Goal: Task Accomplishment & Management: Use online tool/utility

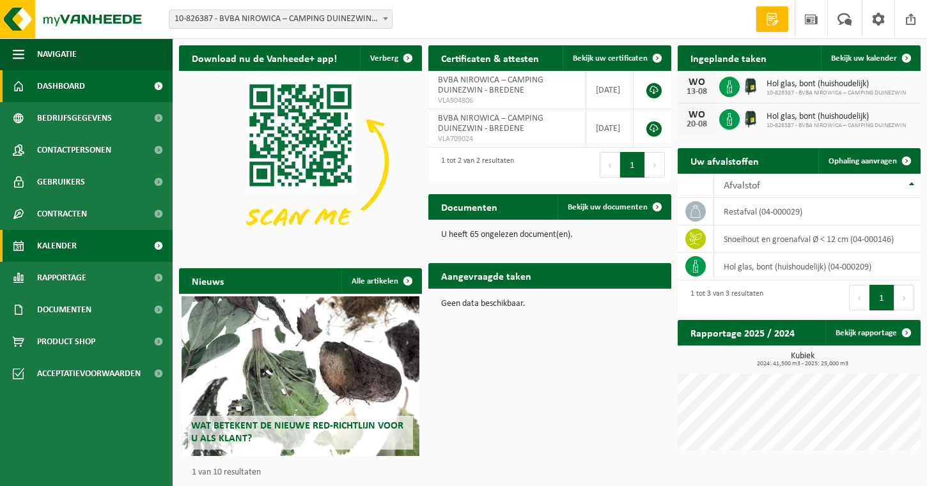
click at [77, 257] on link "Kalender" at bounding box center [86, 246] width 173 height 32
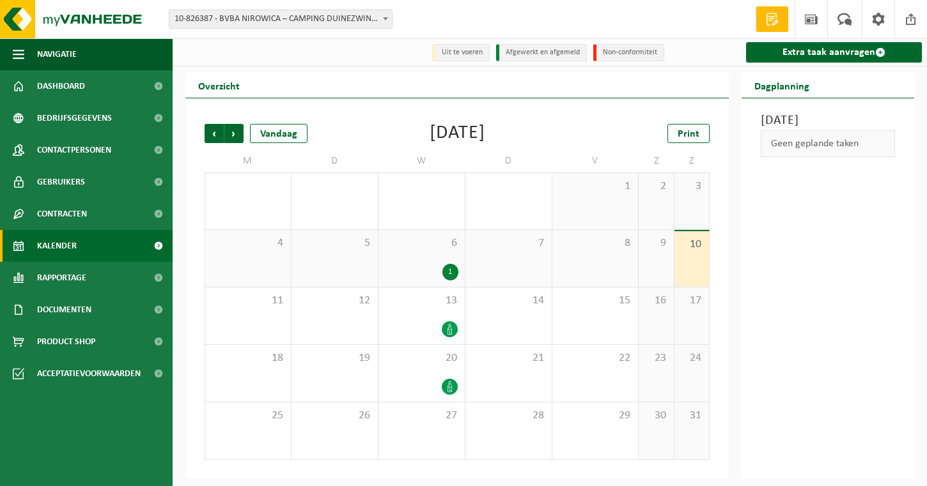
click at [433, 262] on div "6 1" at bounding box center [421, 258] width 86 height 57
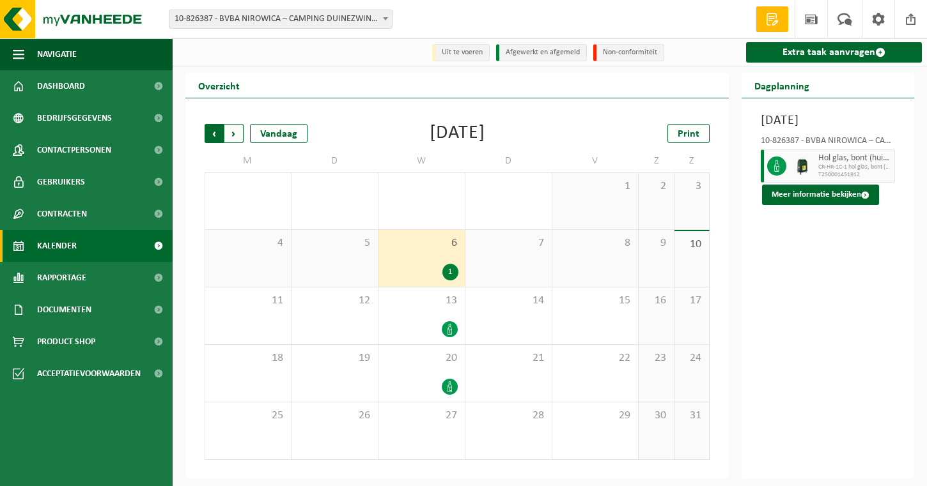
click at [240, 137] on span "Volgende" at bounding box center [233, 133] width 19 height 19
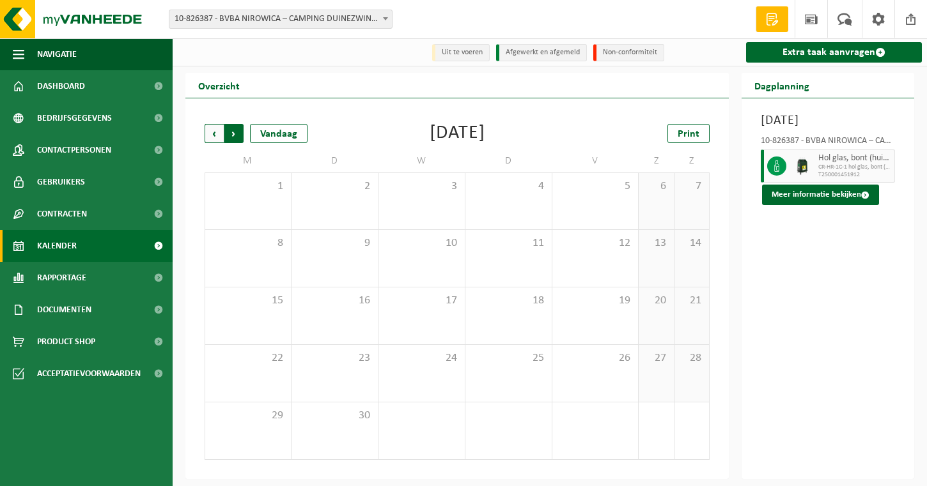
click at [211, 134] on span "Vorige" at bounding box center [214, 133] width 19 height 19
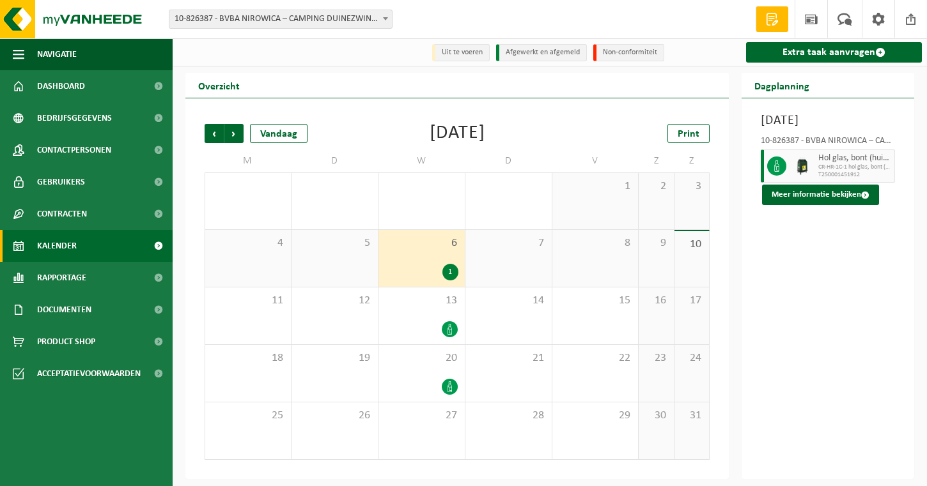
click at [211, 134] on span "Vorige" at bounding box center [214, 133] width 19 height 19
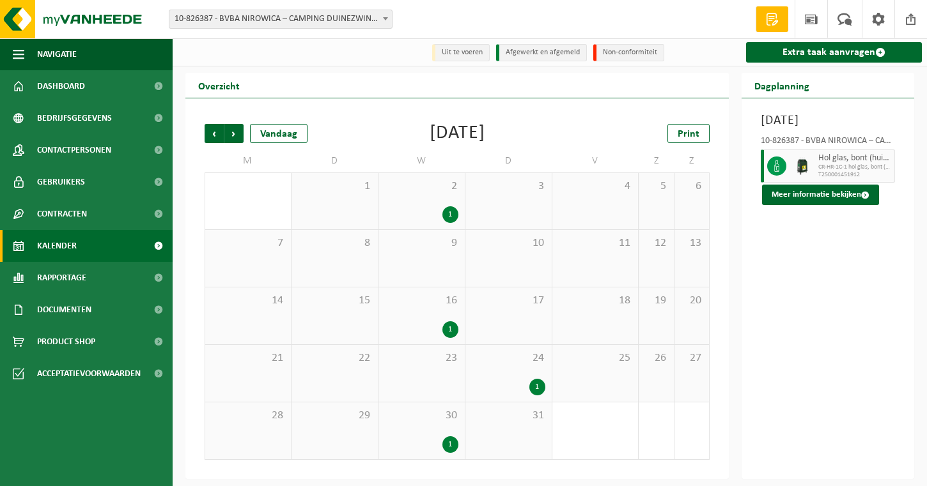
click at [211, 134] on span "Vorige" at bounding box center [214, 133] width 19 height 19
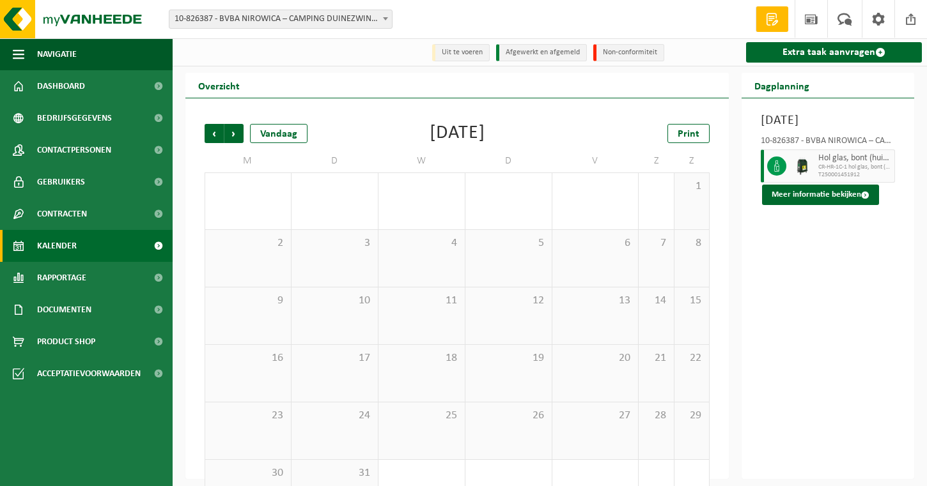
click at [211, 134] on span "Vorige" at bounding box center [214, 133] width 19 height 19
click at [230, 135] on span "Volgende" at bounding box center [233, 133] width 19 height 19
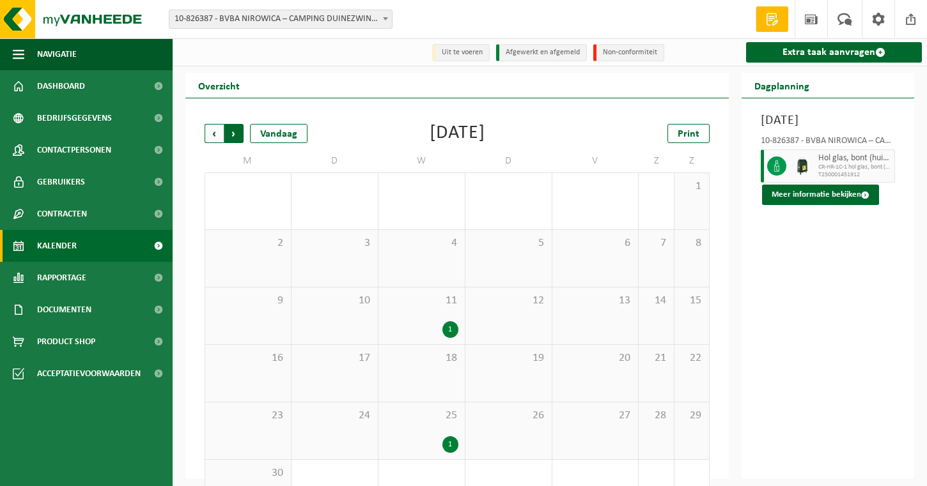
click at [219, 136] on span "Vorige" at bounding box center [214, 133] width 19 height 19
click at [233, 133] on span "Volgende" at bounding box center [233, 133] width 19 height 19
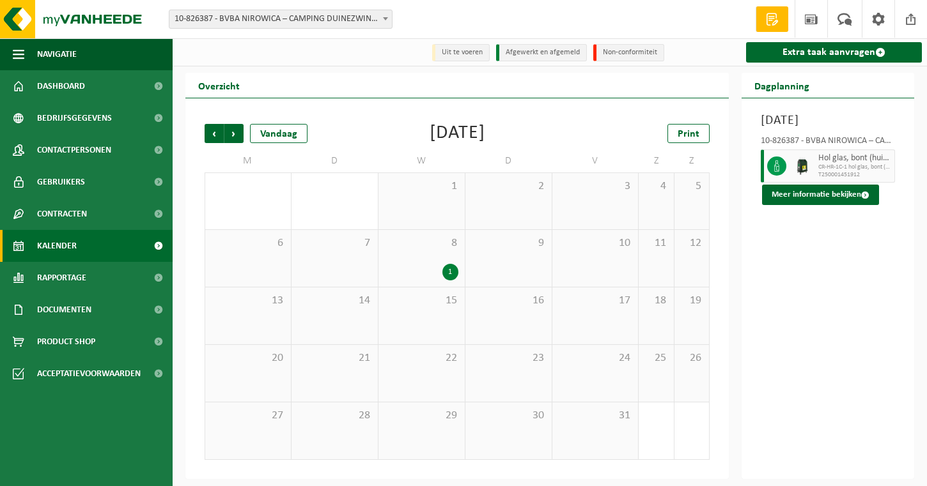
click at [233, 133] on span "Volgende" at bounding box center [233, 133] width 19 height 19
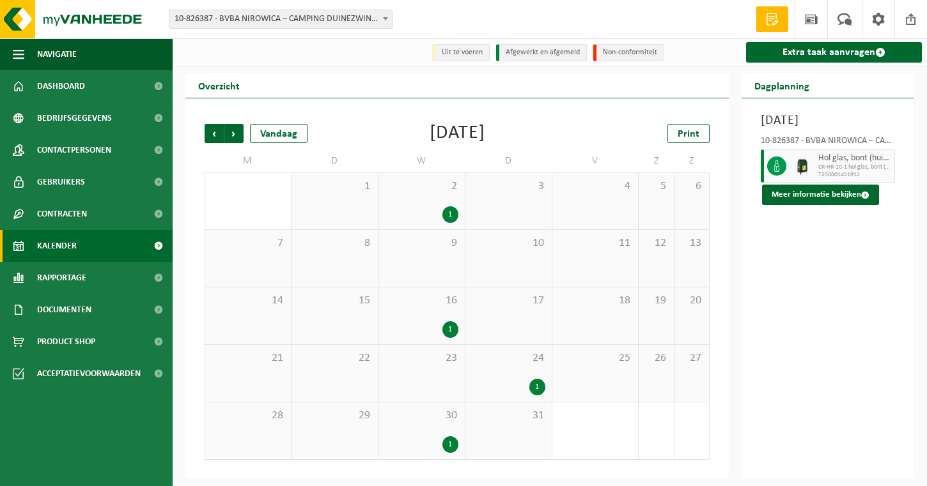
click at [233, 133] on span "Volgende" at bounding box center [233, 133] width 19 height 19
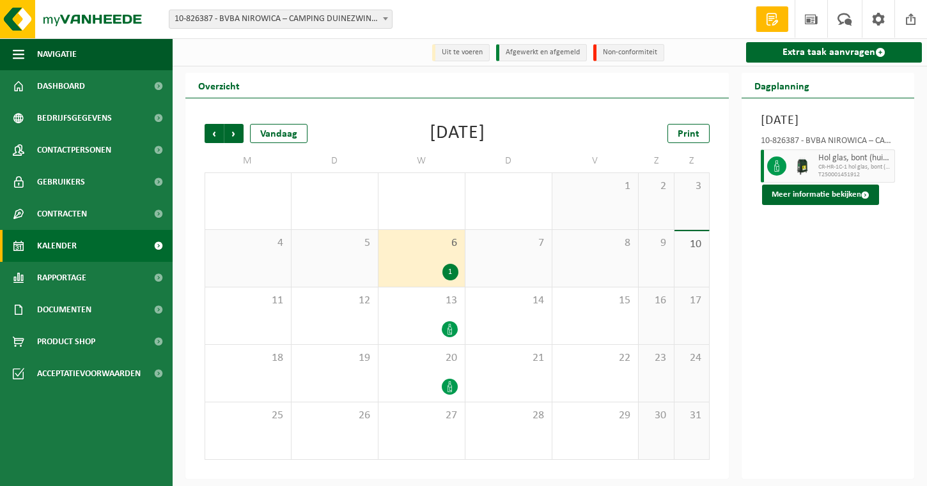
click at [233, 133] on span "Volgende" at bounding box center [233, 133] width 19 height 19
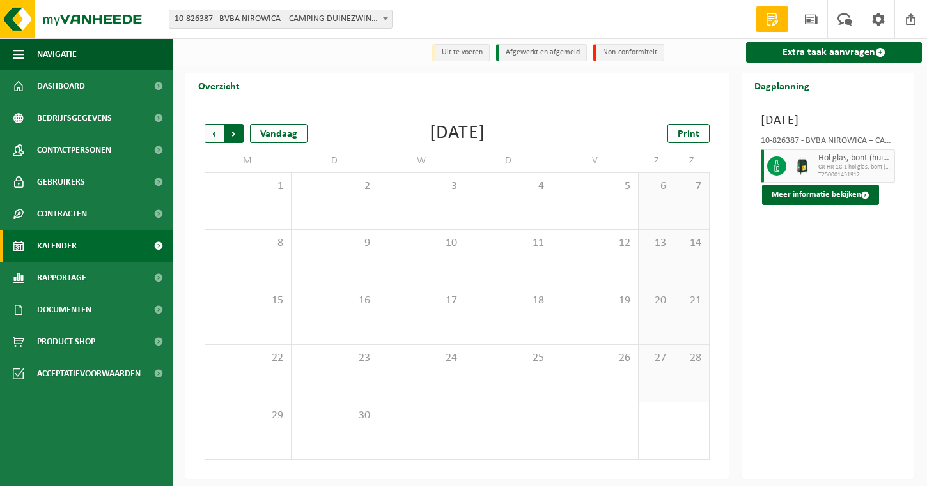
click at [214, 135] on span "Vorige" at bounding box center [214, 133] width 19 height 19
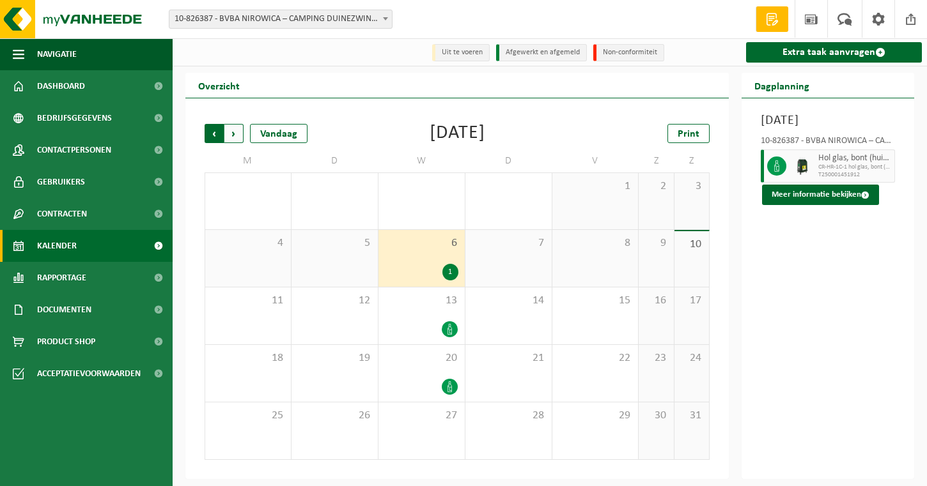
click at [227, 135] on span "Volgende" at bounding box center [233, 133] width 19 height 19
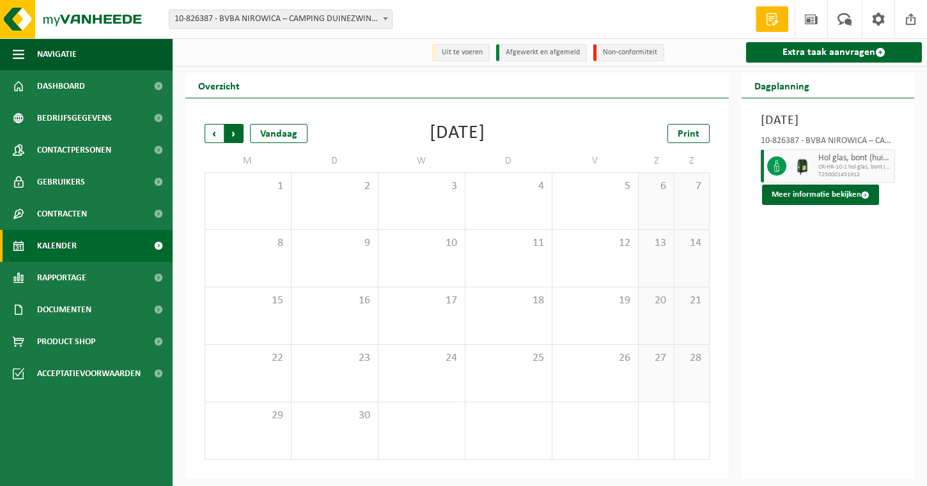
click at [213, 135] on span "Vorige" at bounding box center [214, 133] width 19 height 19
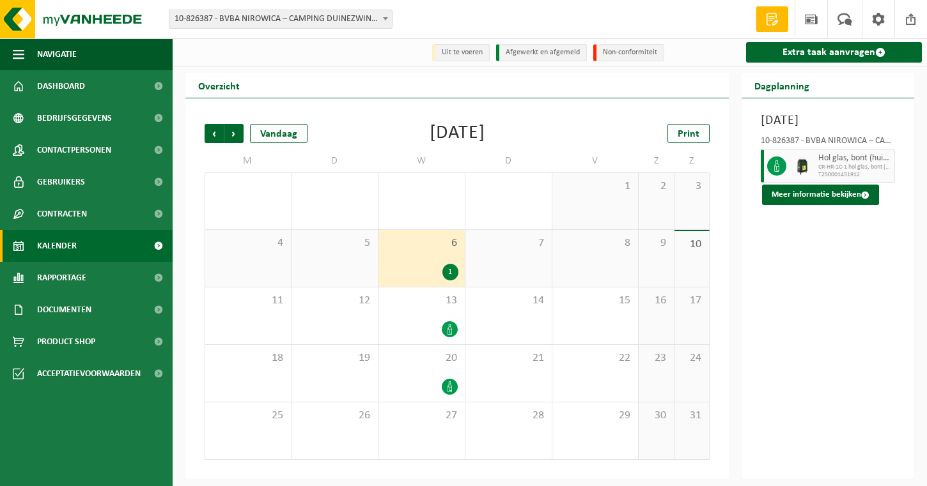
click at [213, 135] on span "Vorige" at bounding box center [214, 133] width 19 height 19
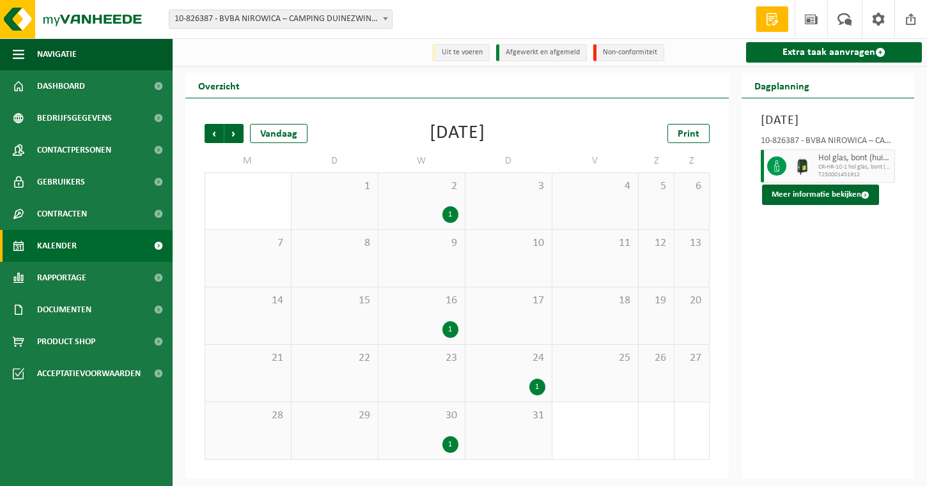
click at [213, 135] on span "Vorige" at bounding box center [214, 133] width 19 height 19
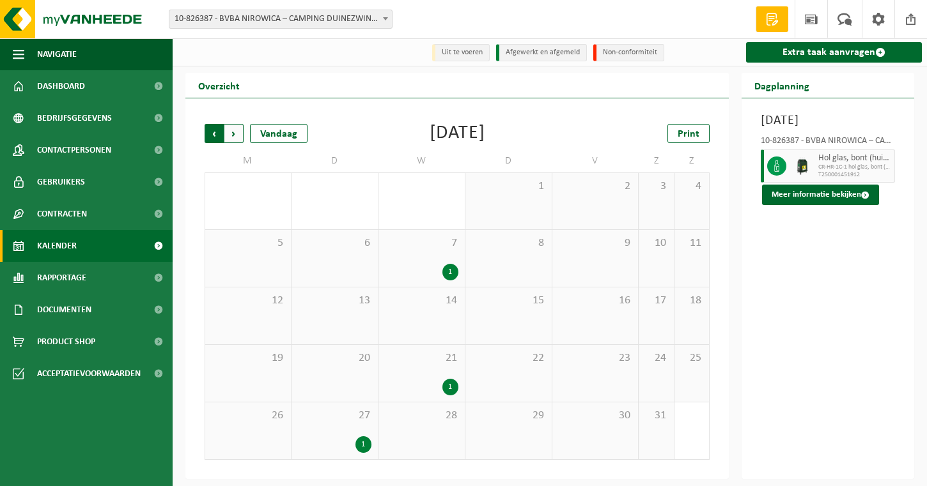
click at [242, 135] on span "Volgende" at bounding box center [233, 133] width 19 height 19
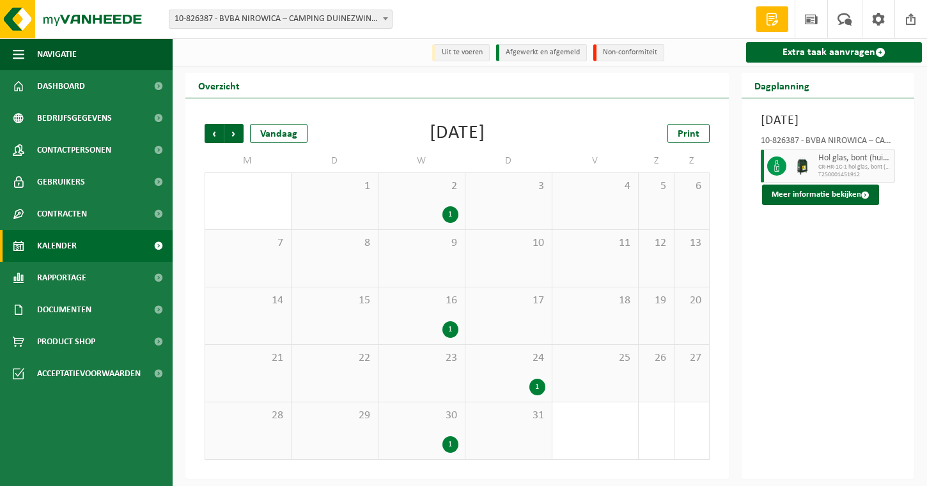
click at [242, 135] on span "Volgende" at bounding box center [233, 133] width 19 height 19
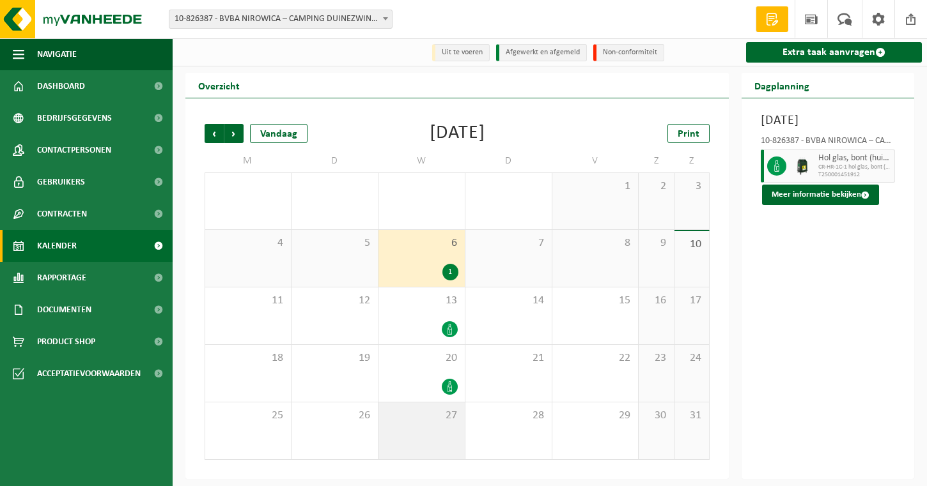
click at [442, 418] on span "27" at bounding box center [421, 416] width 73 height 14
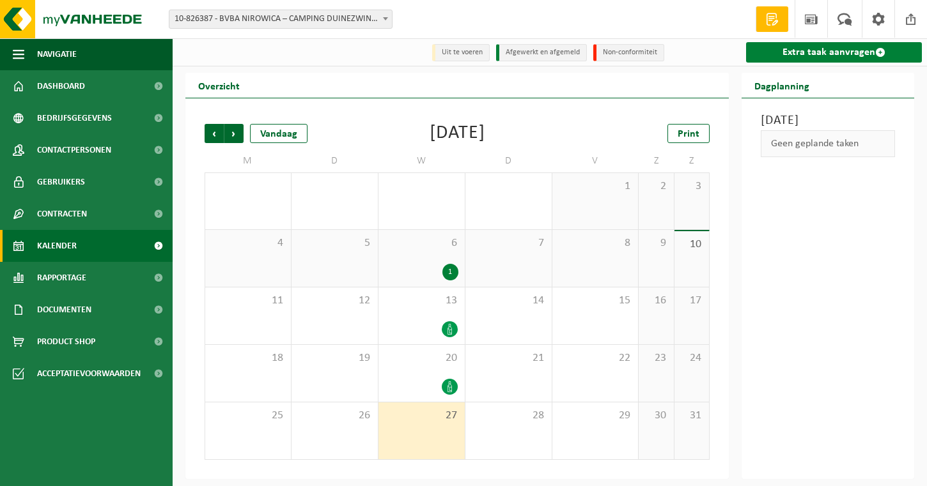
click at [794, 53] on link "Extra taak aanvragen" at bounding box center [834, 52] width 176 height 20
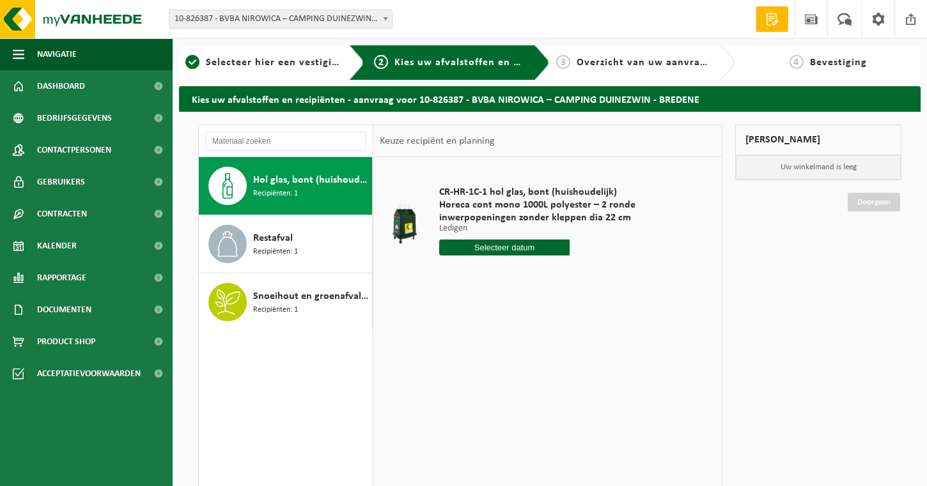
click at [505, 254] on input "text" at bounding box center [504, 248] width 130 height 16
click at [491, 401] on div "27" at bounding box center [496, 402] width 22 height 20
type input "Van 2025-08-27"
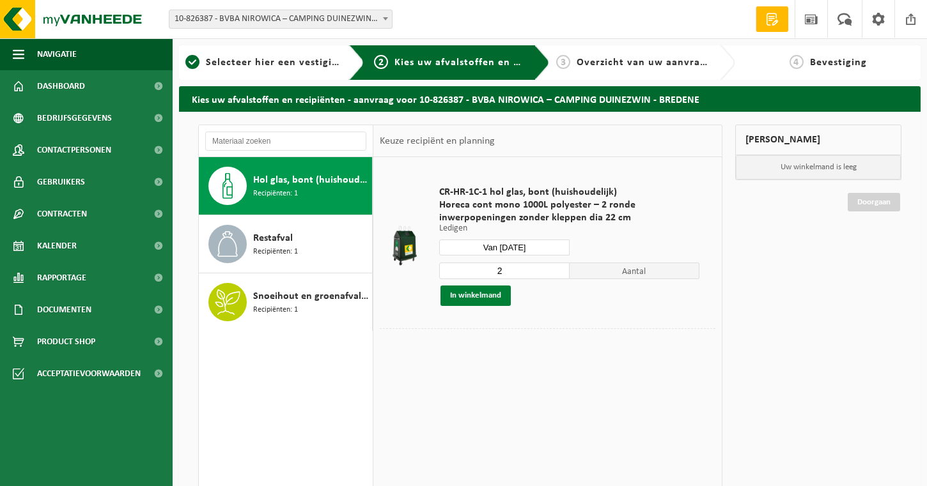
click at [481, 297] on button "In winkelmand" at bounding box center [475, 296] width 70 height 20
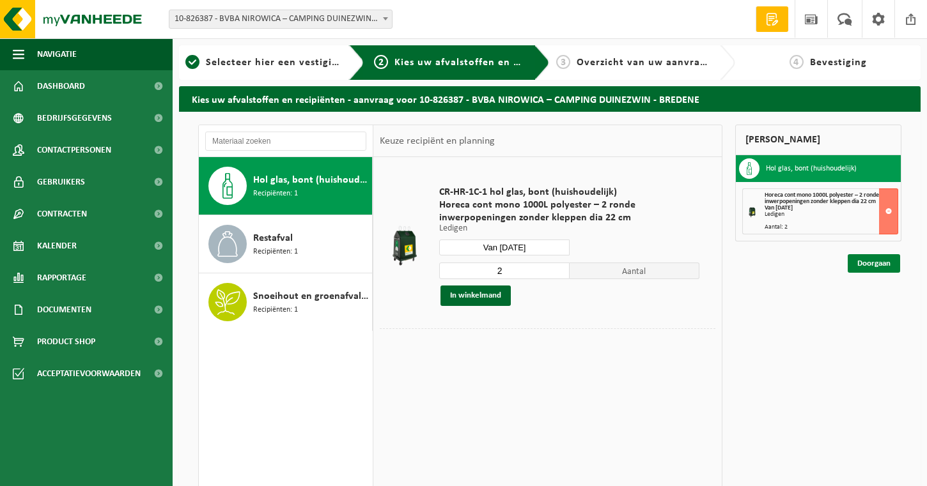
click at [870, 270] on link "Doorgaan" at bounding box center [873, 263] width 52 height 19
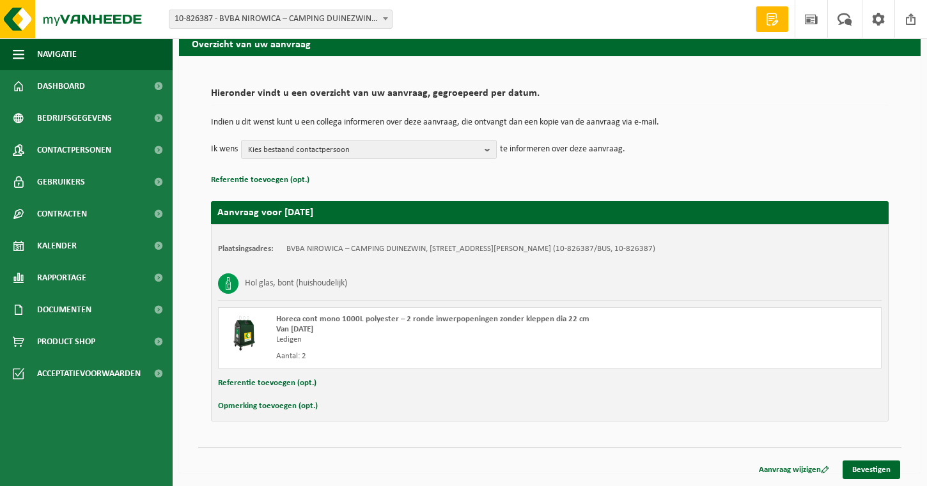
scroll to position [56, 0]
click at [875, 470] on link "Bevestigen" at bounding box center [871, 470] width 58 height 19
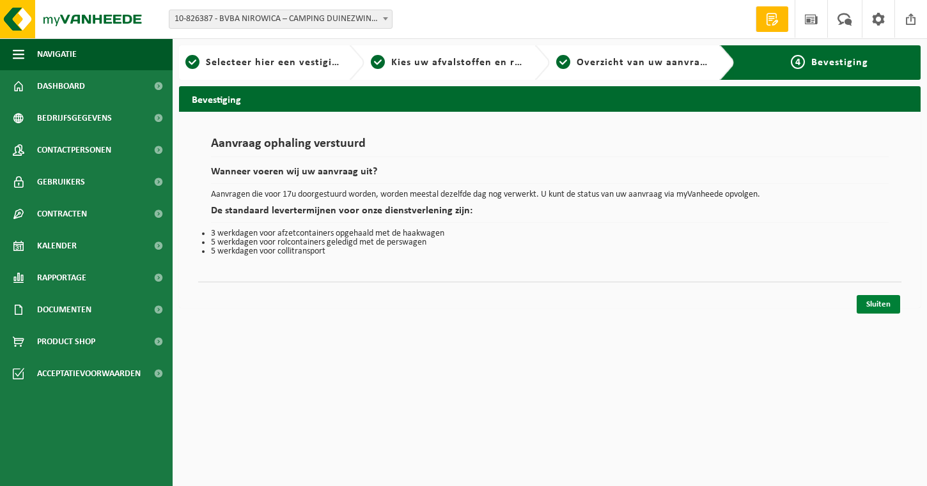
click at [870, 302] on link "Sluiten" at bounding box center [877, 304] width 43 height 19
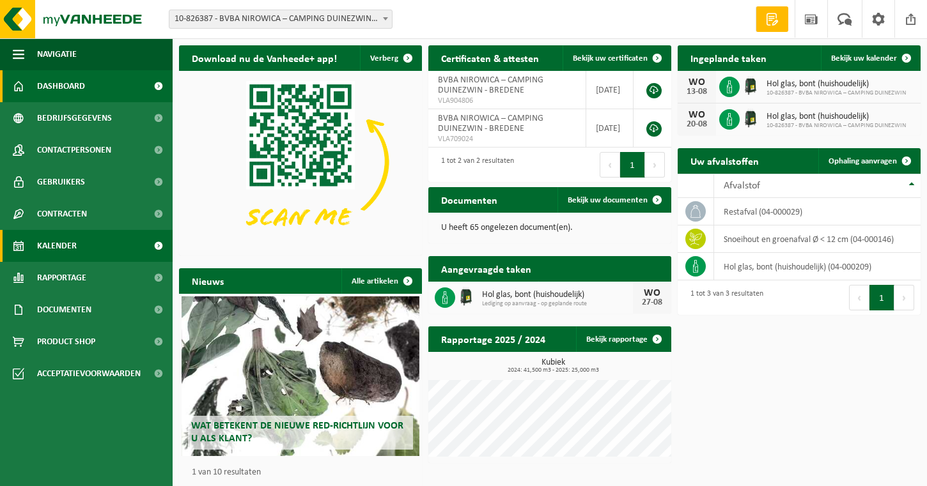
click at [54, 255] on span "Kalender" at bounding box center [57, 246] width 40 height 32
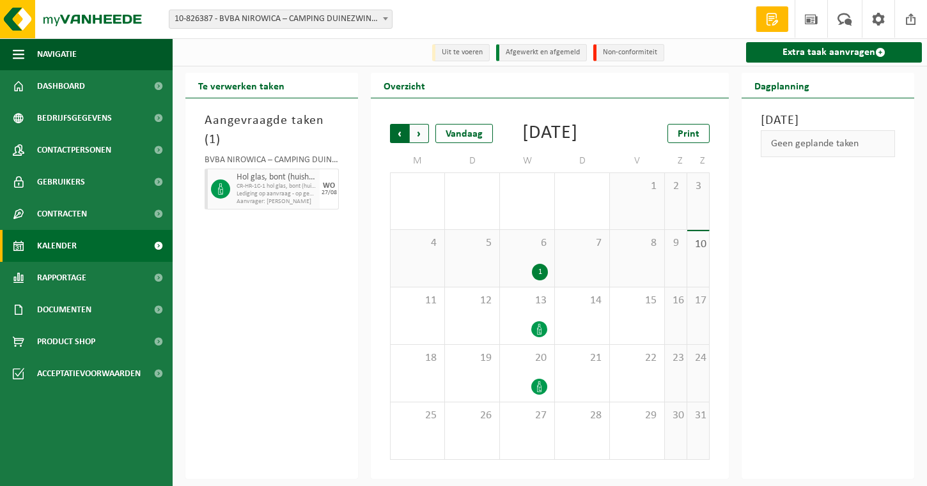
click at [420, 137] on span "Volgende" at bounding box center [419, 133] width 19 height 19
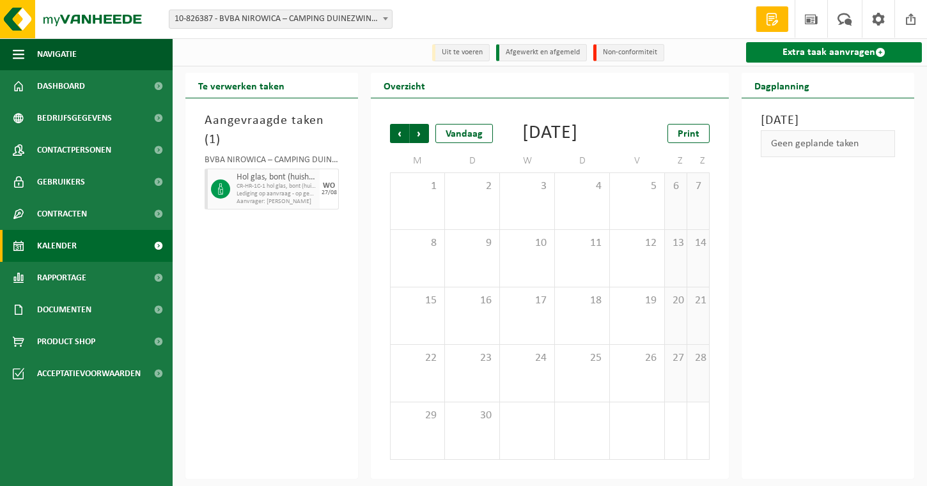
click at [840, 52] on link "Extra taak aanvragen" at bounding box center [834, 52] width 176 height 20
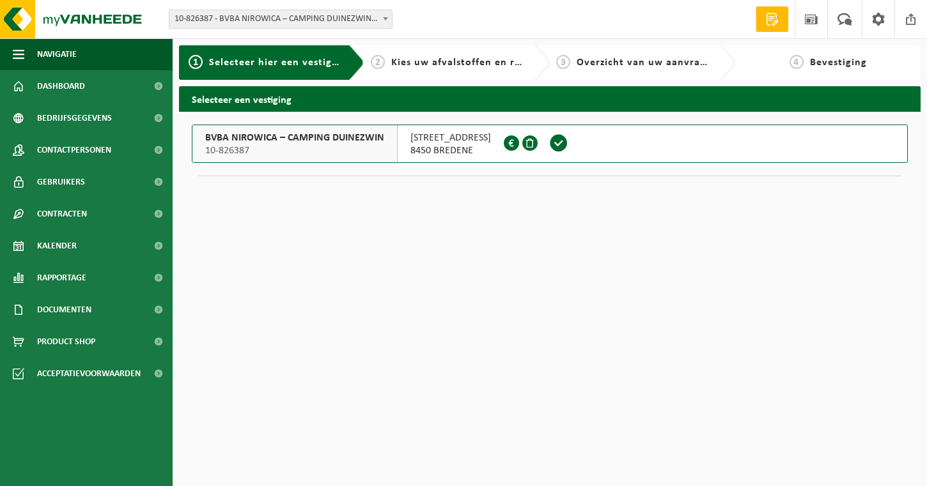
click at [340, 160] on div "BVBA NIROWICA – CAMPING DUINEZWIN 10-826387" at bounding box center [294, 143] width 205 height 37
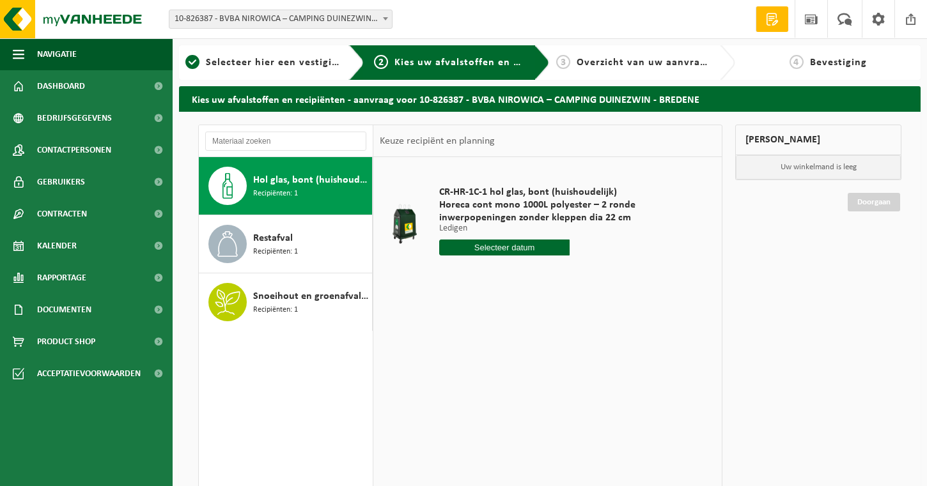
click at [516, 250] on input "text" at bounding box center [504, 248] width 130 height 16
click at [587, 279] on icon at bounding box center [584, 277] width 20 height 20
click at [495, 346] on div "10" at bounding box center [496, 340] width 22 height 20
type input "Van 2025-09-10"
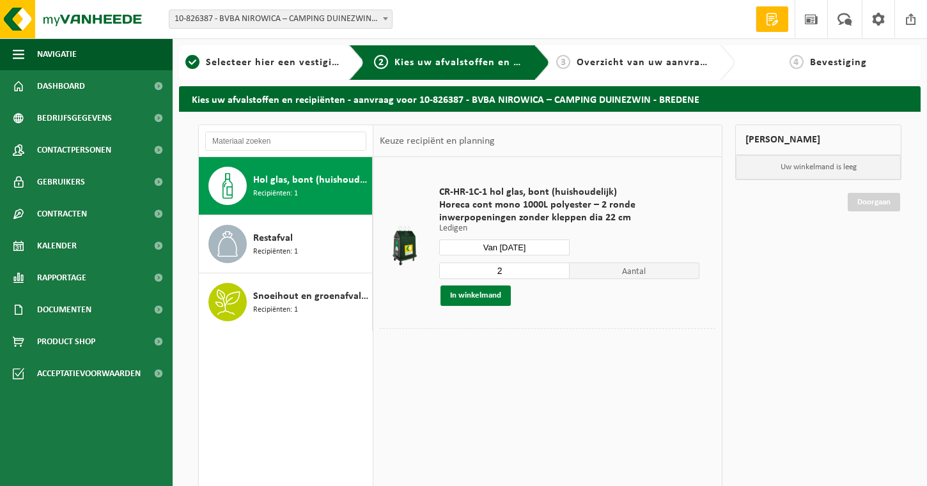
click at [495, 286] on button "In winkelmand" at bounding box center [475, 296] width 70 height 20
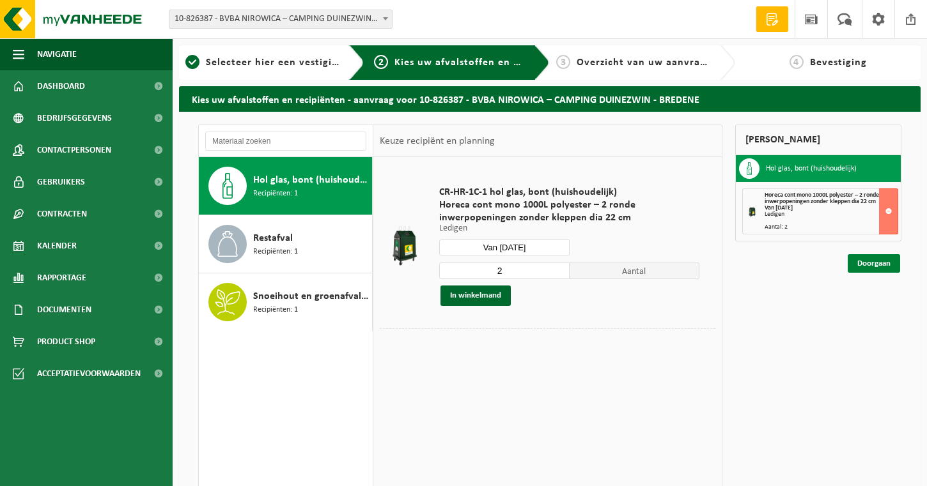
click at [865, 267] on link "Doorgaan" at bounding box center [873, 263] width 52 height 19
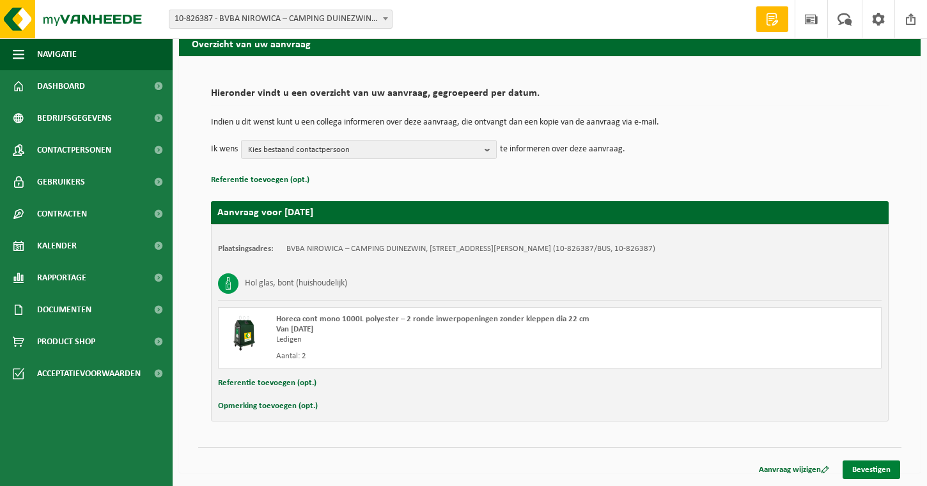
scroll to position [56, 0]
click at [858, 471] on link "Bevestigen" at bounding box center [871, 470] width 58 height 19
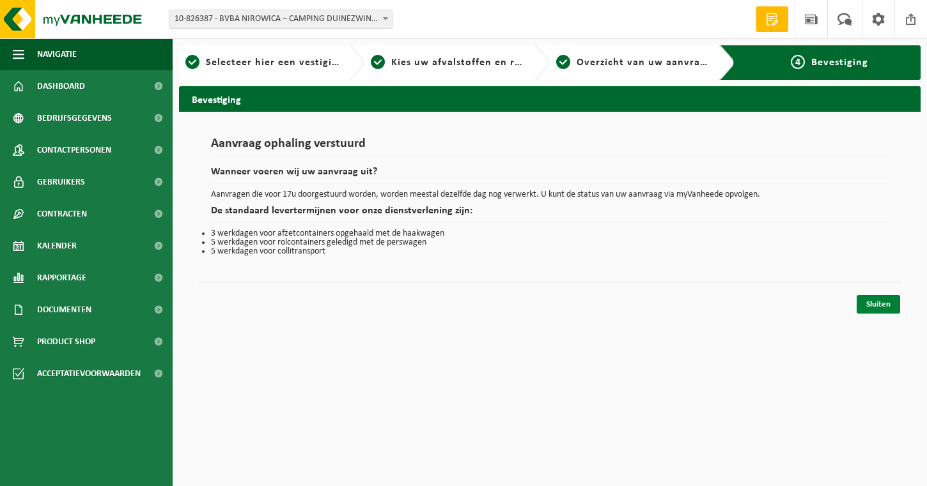
click at [876, 307] on link "Sluiten" at bounding box center [877, 304] width 43 height 19
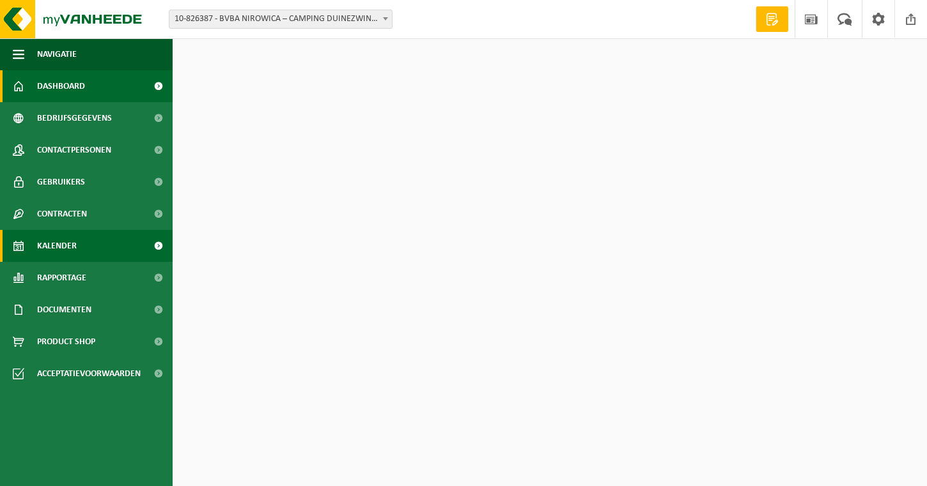
click at [130, 239] on link "Kalender" at bounding box center [86, 246] width 173 height 32
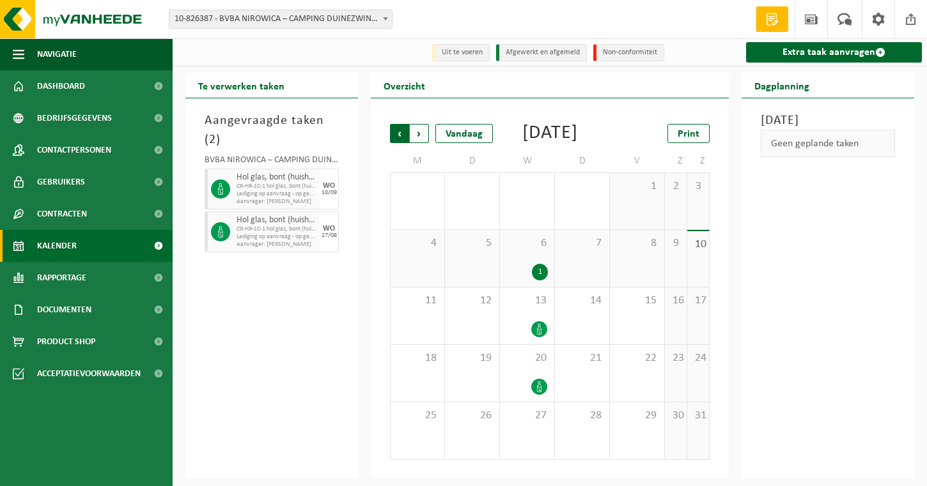
click at [426, 128] on span "Volgende" at bounding box center [419, 133] width 19 height 19
click at [527, 366] on span "24" at bounding box center [527, 359] width 42 height 14
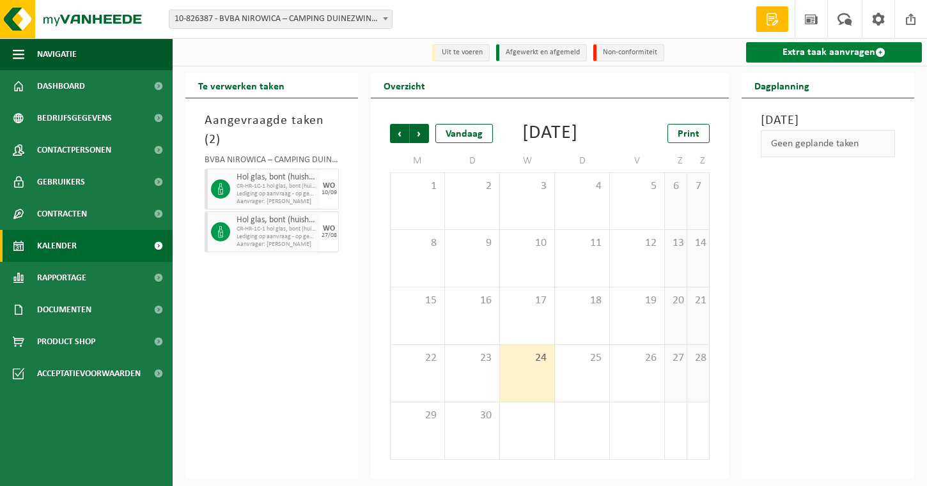
click at [775, 55] on link "Extra taak aanvragen" at bounding box center [834, 52] width 176 height 20
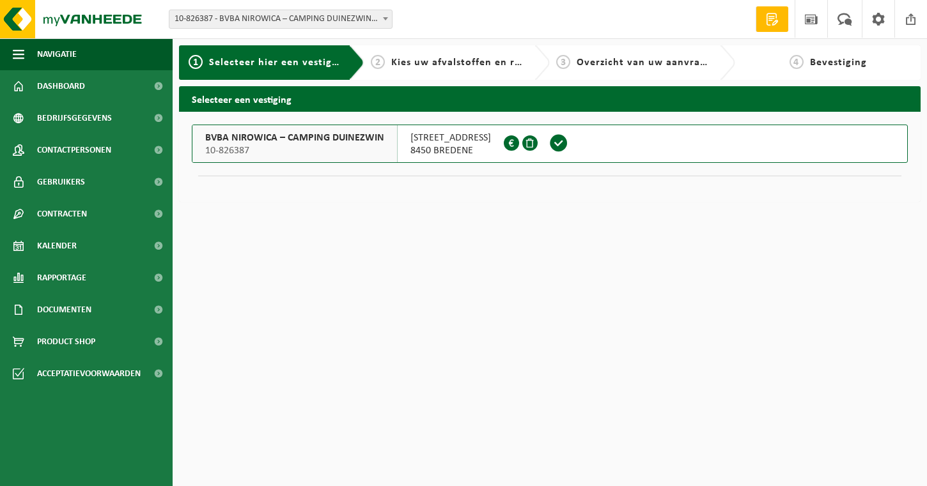
click at [484, 141] on span "KONINGIN ASTRIDLAAN 55 B" at bounding box center [450, 138] width 81 height 13
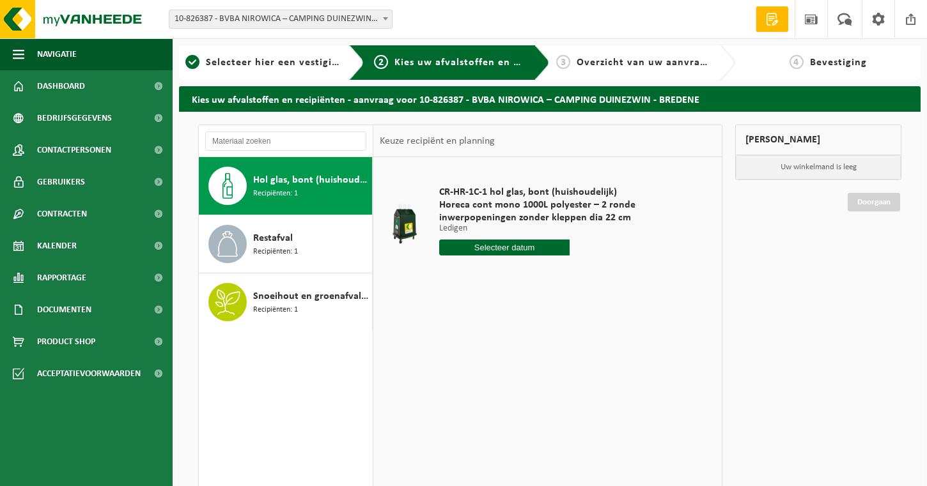
click at [468, 236] on div "CR-HR-1C-1 hol glas, bont (huishoudelijk) Horeca cont mono 1000L polyester – 2 …" at bounding box center [569, 224] width 273 height 102
click at [468, 245] on input "text" at bounding box center [504, 248] width 130 height 16
click at [585, 285] on icon at bounding box center [584, 277] width 20 height 20
click at [499, 380] on div "24" at bounding box center [496, 381] width 22 height 20
type input "Van 2025-09-24"
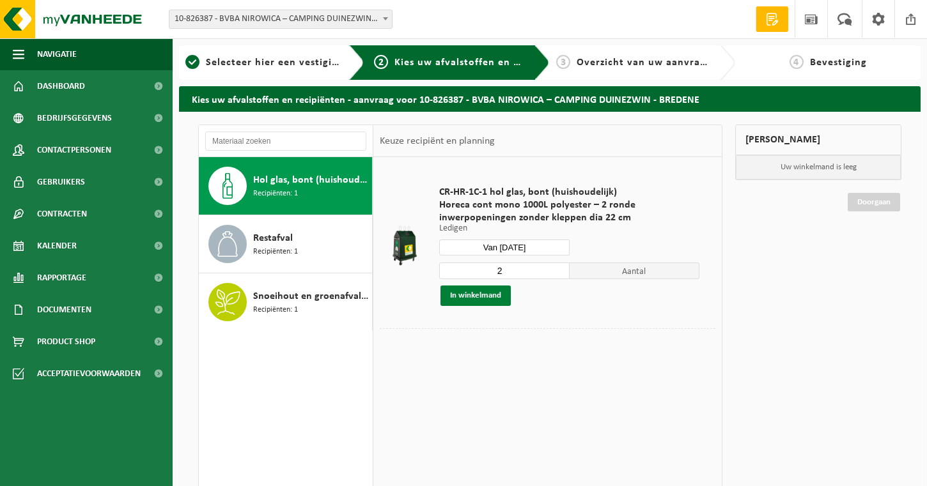
click at [509, 291] on button "In winkelmand" at bounding box center [475, 296] width 70 height 20
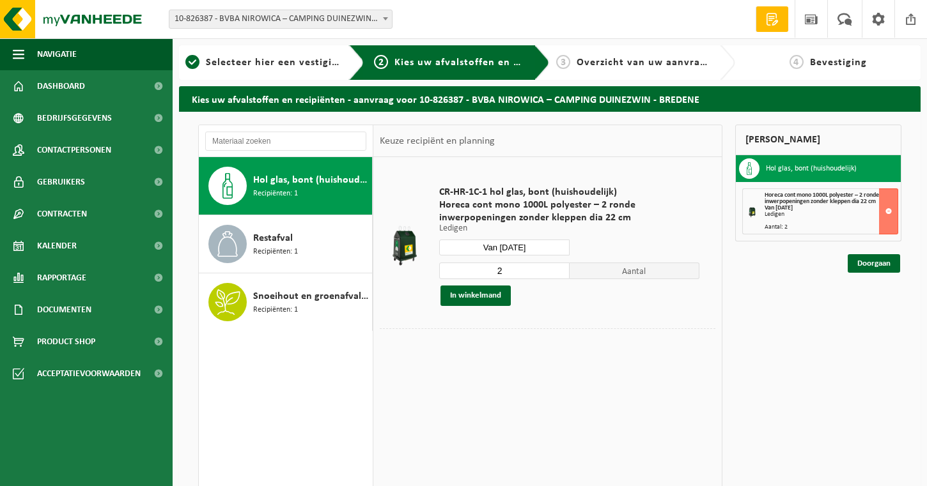
click at [843, 263] on div "Mijn winkelmand Hol glas, bont (huishoudelijk) Horeca cont mono 1000L polyester…" at bounding box center [818, 349] width 179 height 448
click at [852, 263] on link "Doorgaan" at bounding box center [873, 263] width 52 height 19
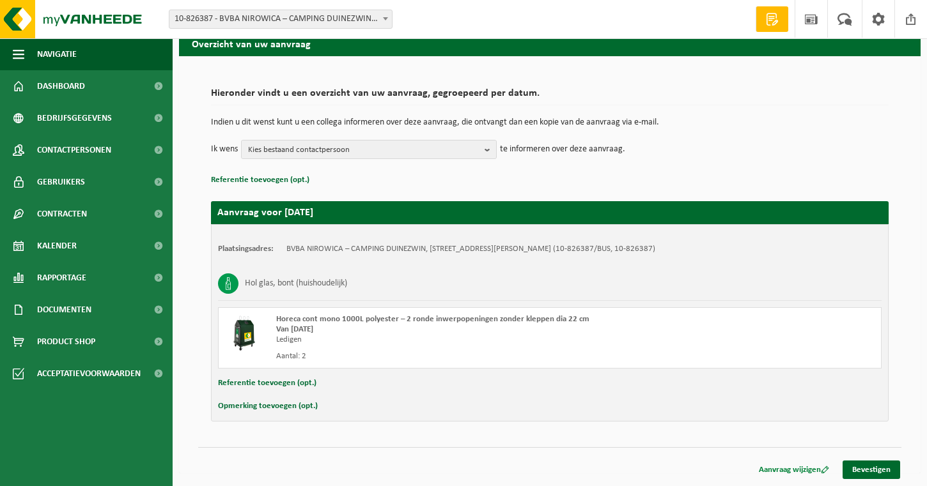
scroll to position [56, 0]
click at [846, 463] on link "Bevestigen" at bounding box center [871, 470] width 58 height 19
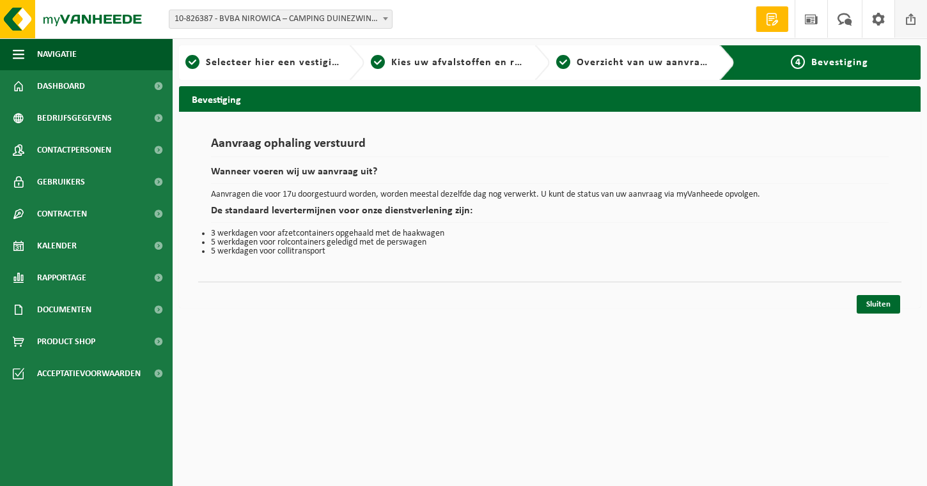
click at [906, 25] on span at bounding box center [910, 19] width 19 height 38
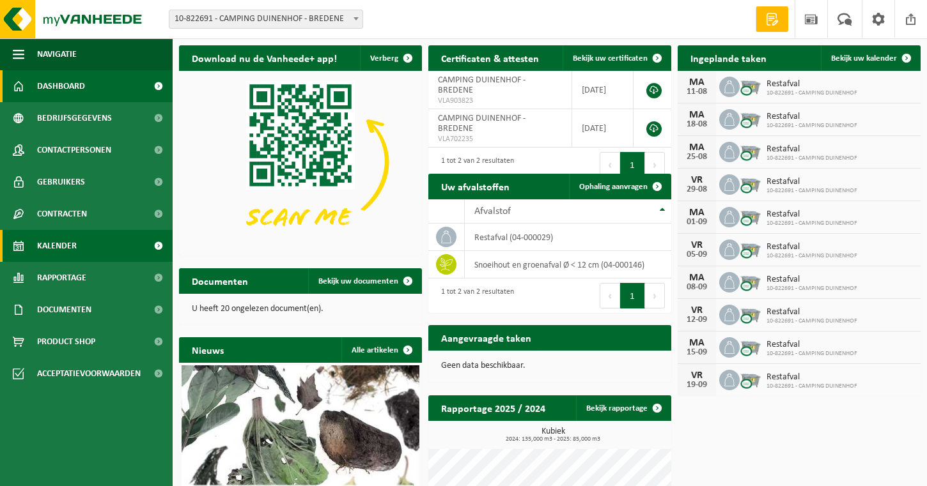
click at [47, 245] on span "Kalender" at bounding box center [57, 246] width 40 height 32
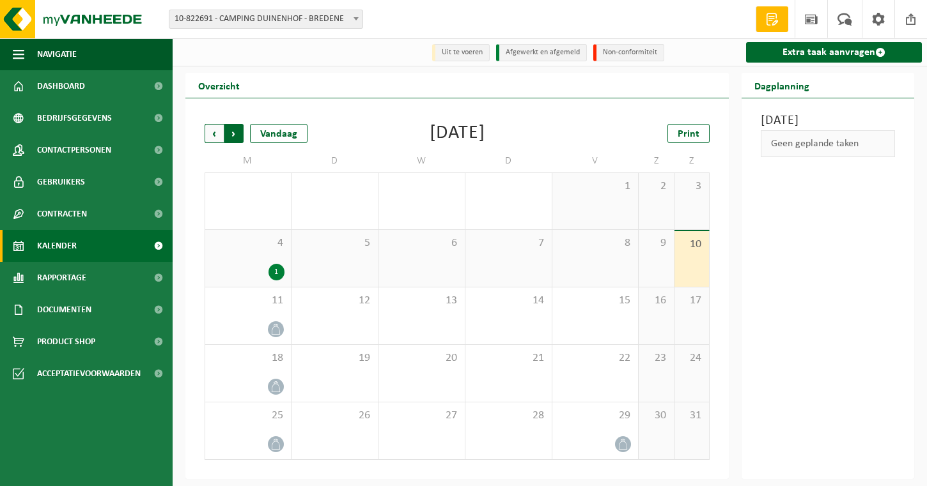
click at [219, 141] on span "Vorige" at bounding box center [214, 133] width 19 height 19
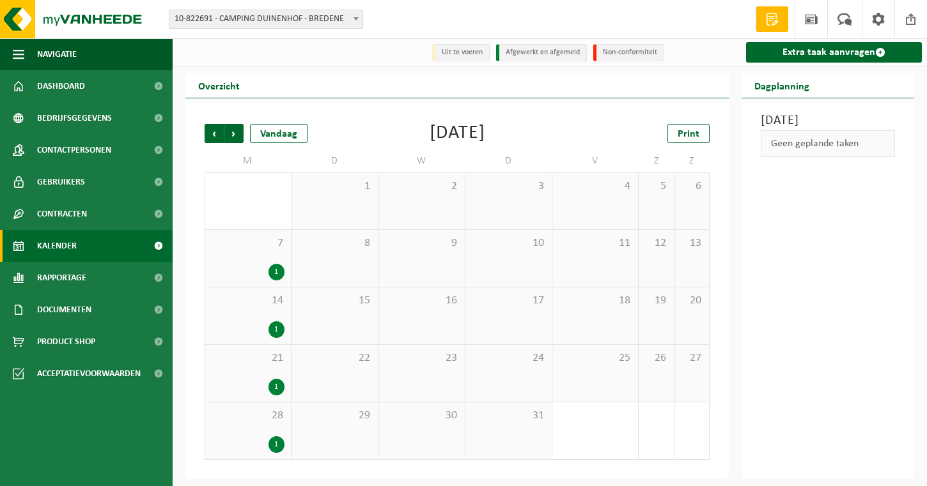
click at [219, 141] on span "Vorige" at bounding box center [214, 133] width 19 height 19
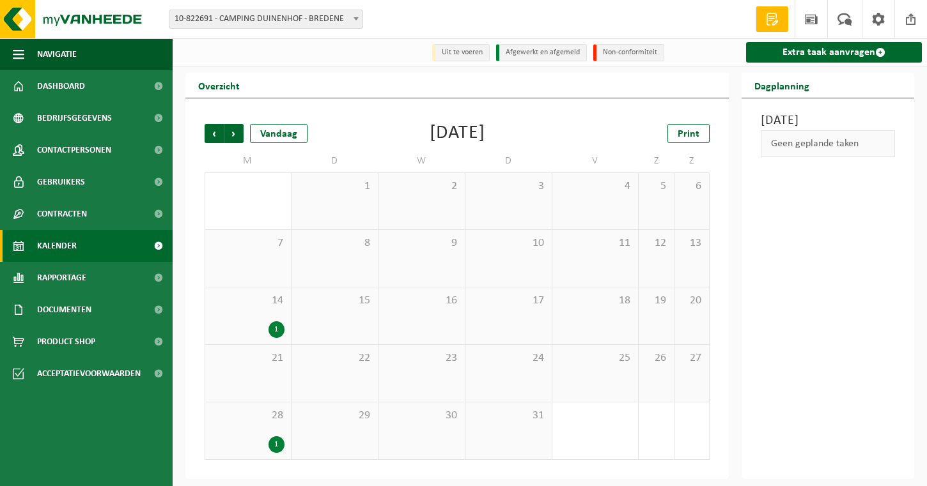
click at [219, 141] on span "Vorige" at bounding box center [214, 133] width 19 height 19
click at [232, 141] on span "Volgende" at bounding box center [233, 133] width 19 height 19
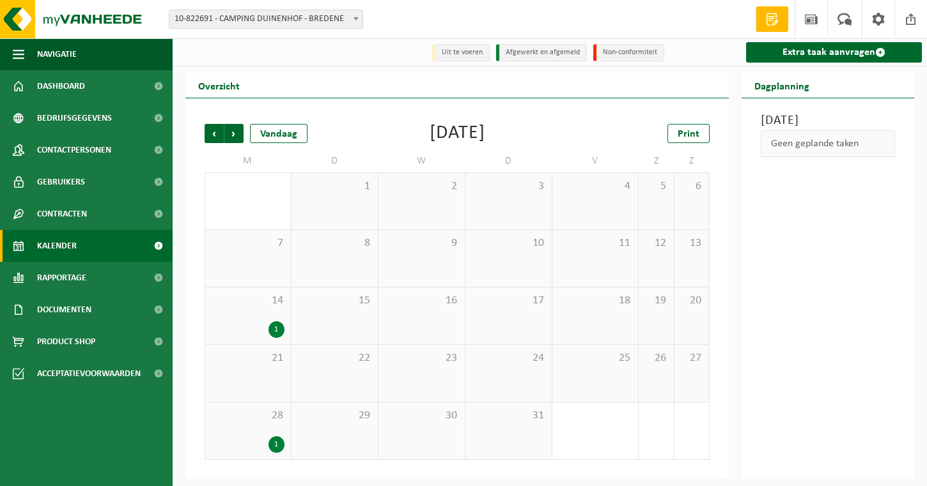
click at [232, 141] on span "Volgende" at bounding box center [233, 133] width 19 height 19
click at [210, 139] on span "Vorige" at bounding box center [214, 133] width 19 height 19
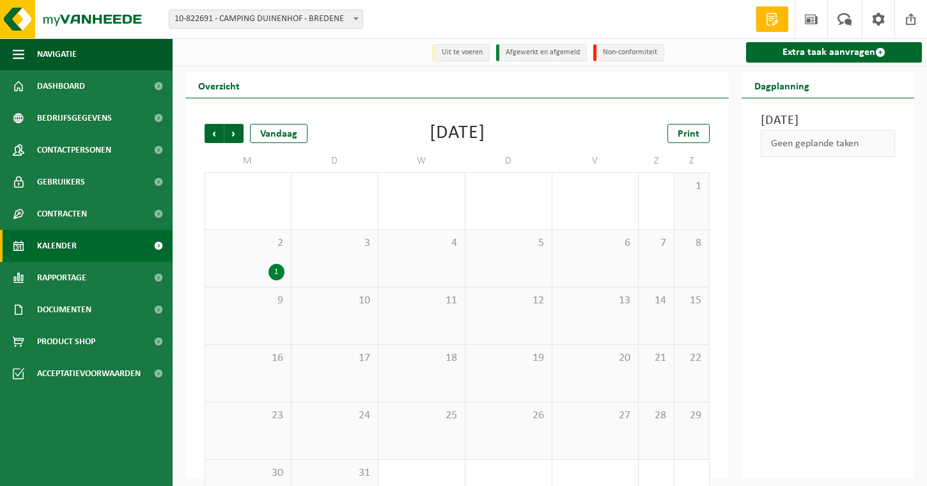
click at [210, 139] on span "Vorige" at bounding box center [214, 133] width 19 height 19
click at [229, 138] on span "Volgende" at bounding box center [233, 133] width 19 height 19
click at [220, 137] on span "Vorige" at bounding box center [214, 133] width 19 height 19
click at [235, 137] on span "Volgende" at bounding box center [233, 133] width 19 height 19
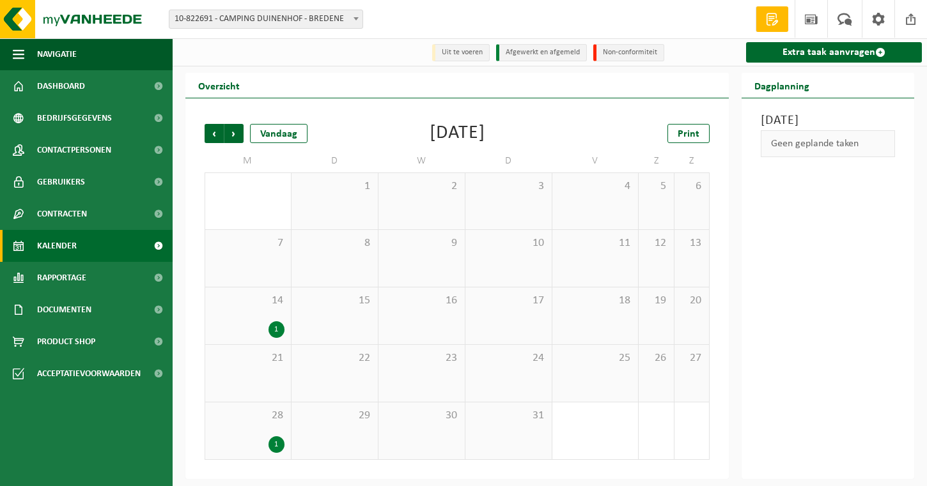
click at [235, 137] on span "Volgende" at bounding box center [233, 133] width 19 height 19
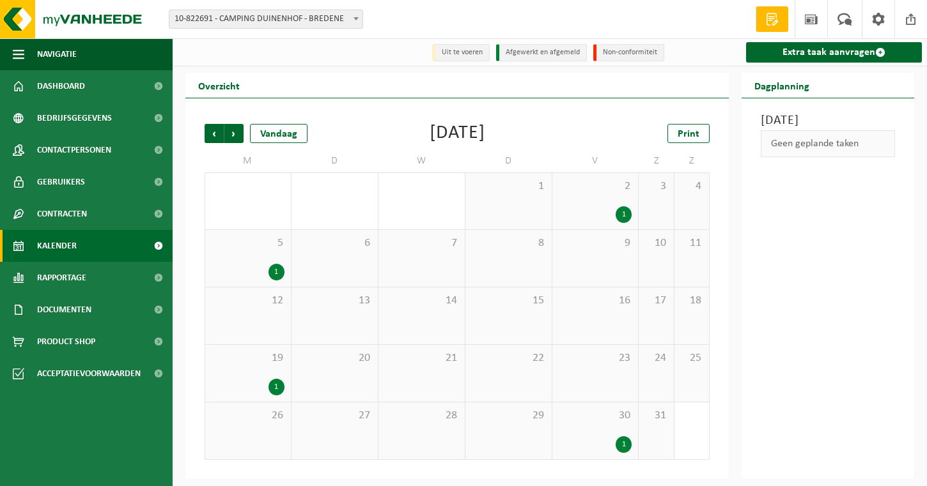
click at [235, 137] on span "Volgende" at bounding box center [233, 133] width 19 height 19
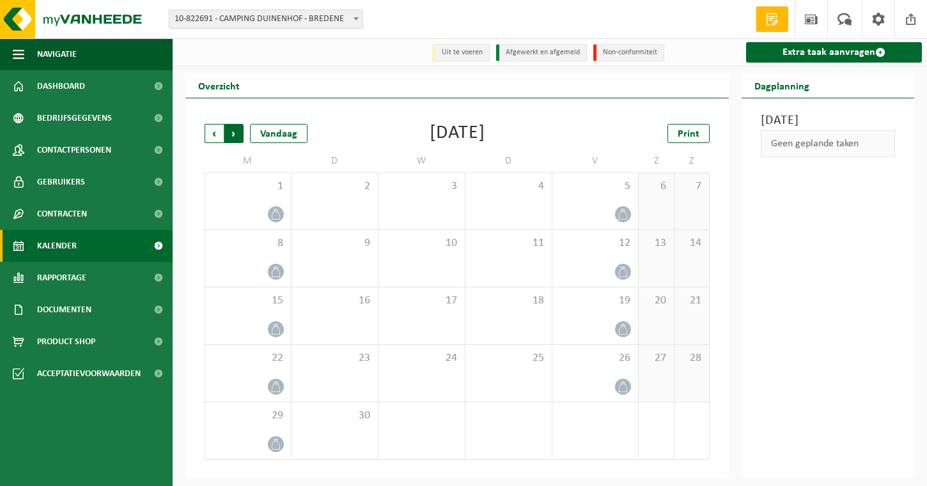
click at [217, 139] on span "Vorige" at bounding box center [214, 133] width 19 height 19
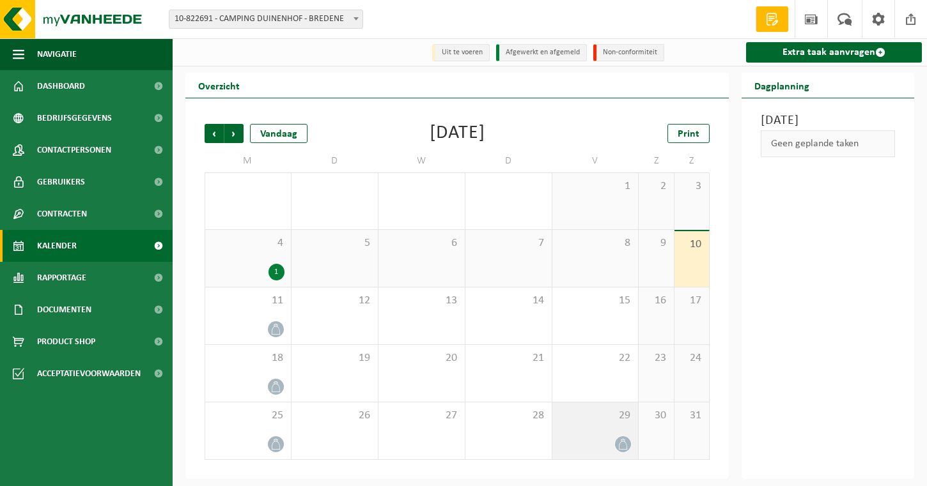
click at [608, 434] on div "29" at bounding box center [595, 431] width 86 height 57
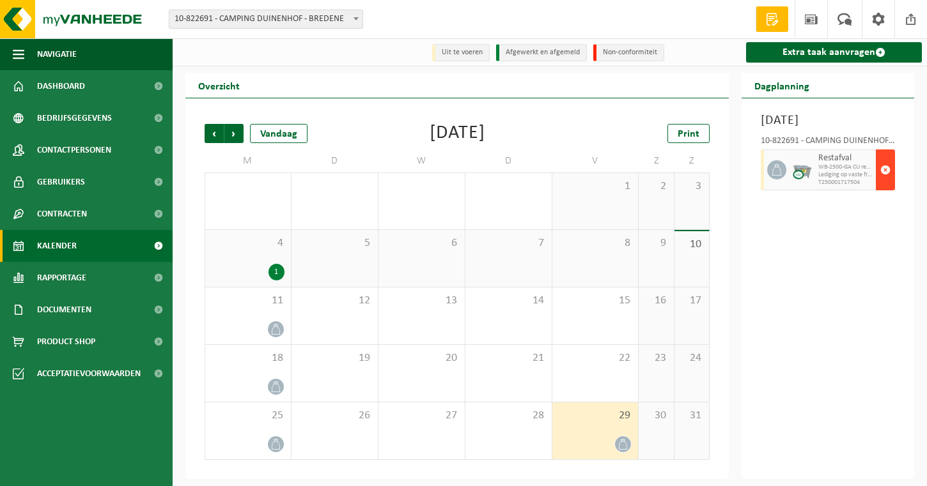
click at [888, 178] on span "button" at bounding box center [885, 170] width 10 height 26
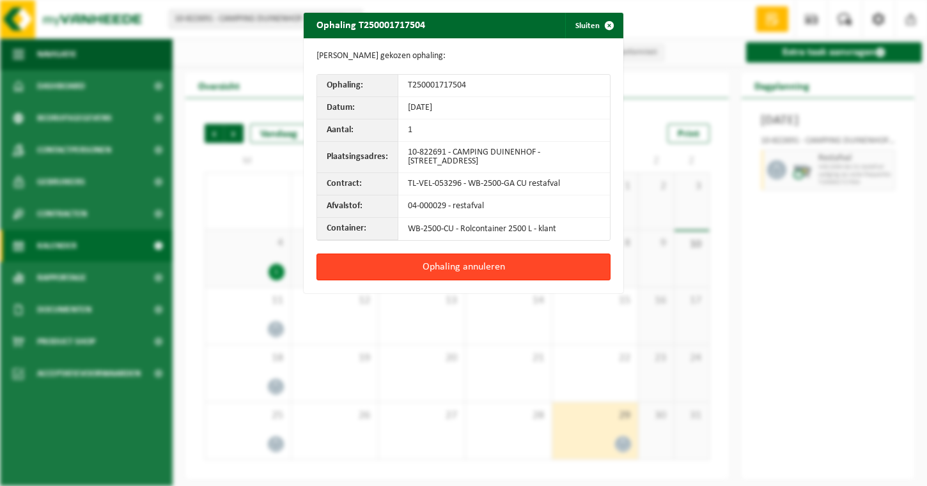
click at [498, 272] on button "Ophaling annuleren" at bounding box center [463, 267] width 294 height 27
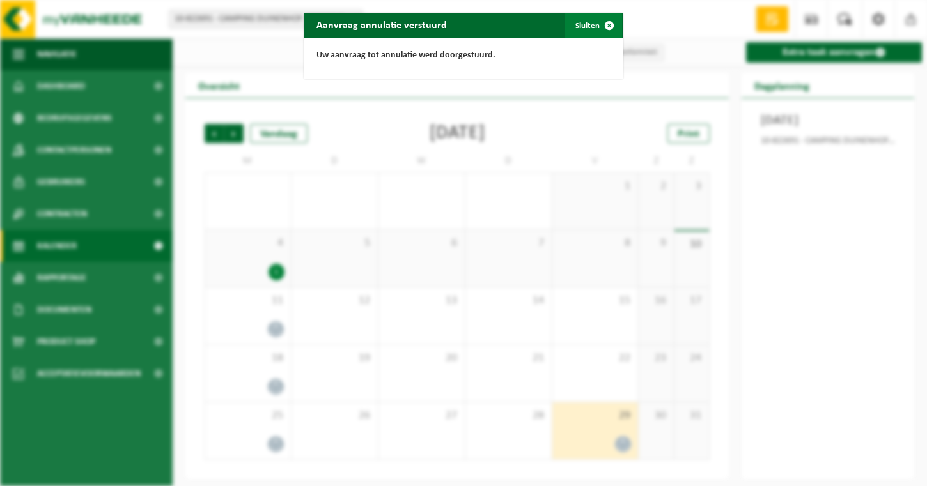
click at [582, 33] on button "Sluiten" at bounding box center [593, 26] width 57 height 26
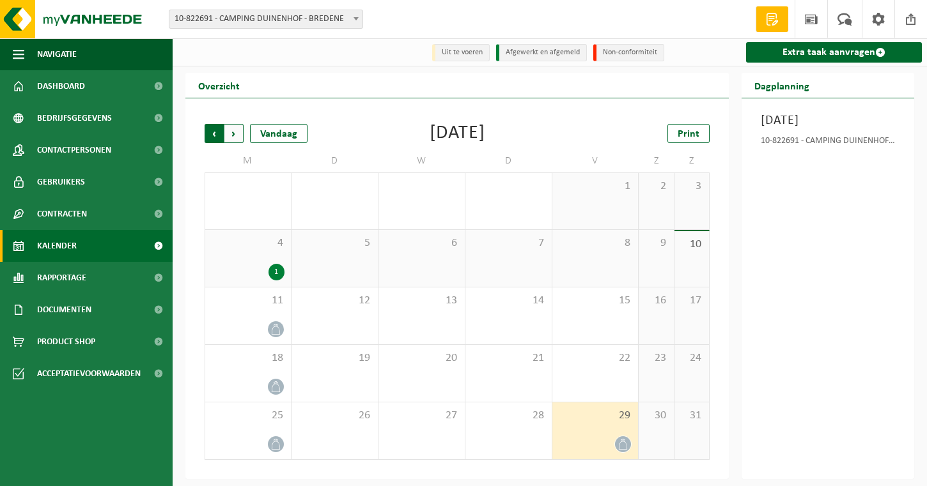
click at [228, 136] on span "Volgende" at bounding box center [233, 133] width 19 height 19
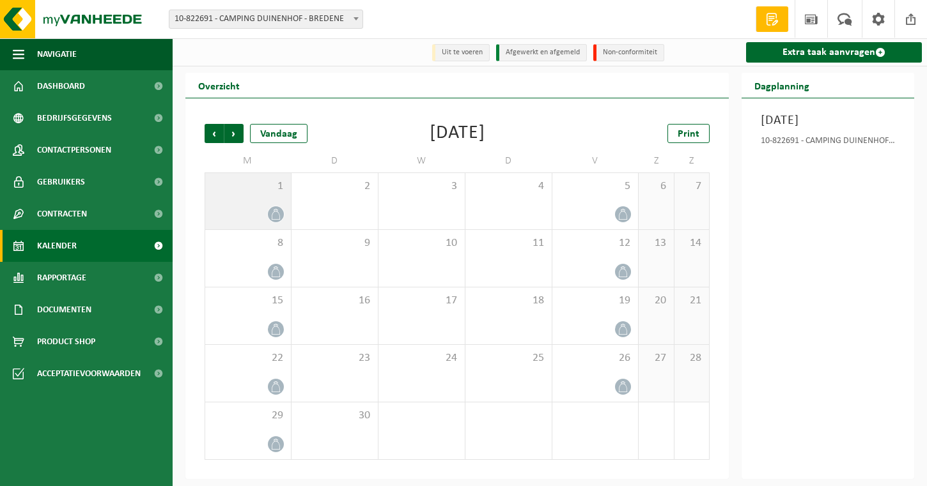
click at [270, 214] on icon at bounding box center [275, 214] width 11 height 11
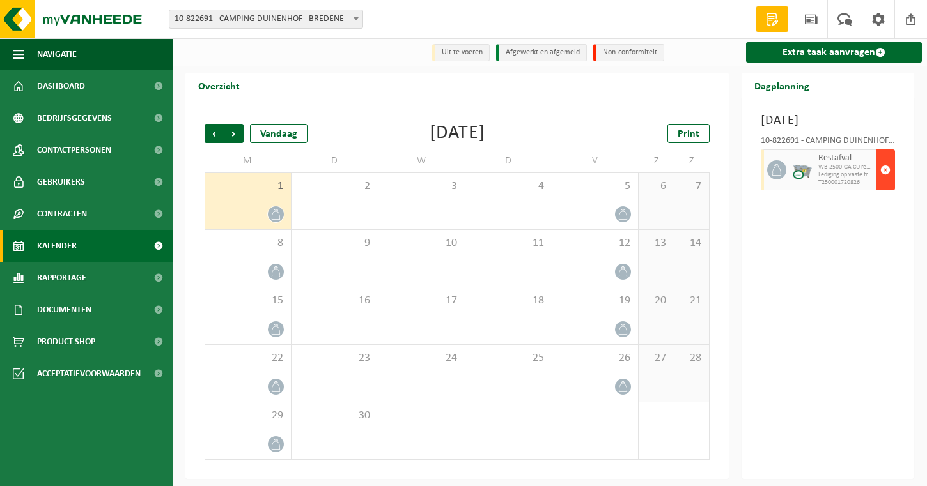
click at [884, 180] on span "button" at bounding box center [885, 170] width 10 height 26
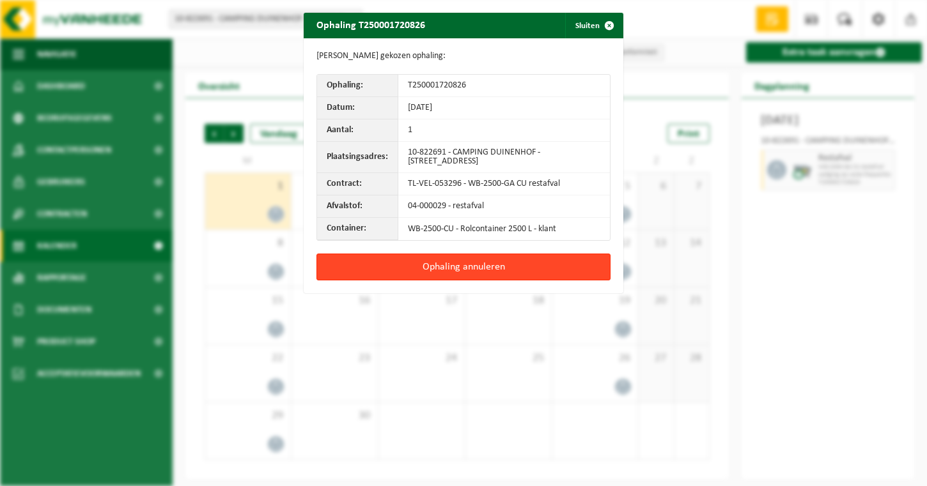
click at [530, 273] on button "Ophaling annuleren" at bounding box center [463, 267] width 294 height 27
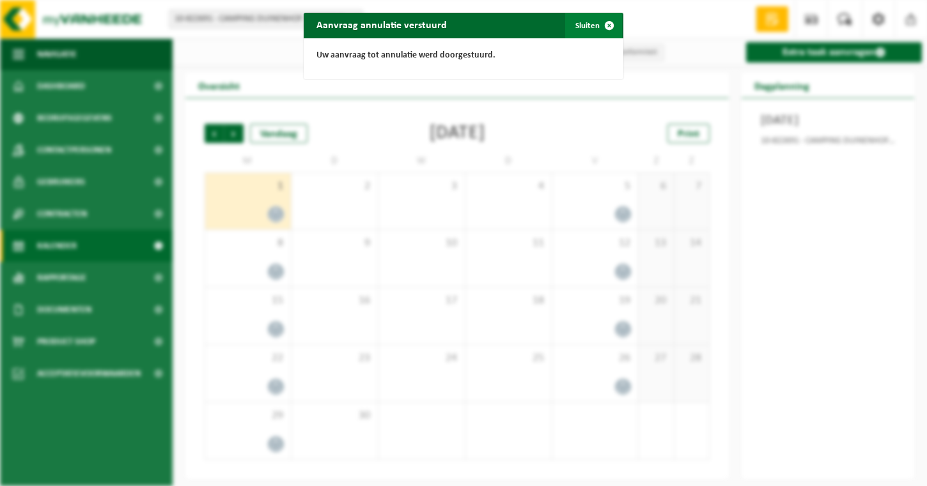
click at [575, 27] on button "Sluiten" at bounding box center [593, 26] width 57 height 26
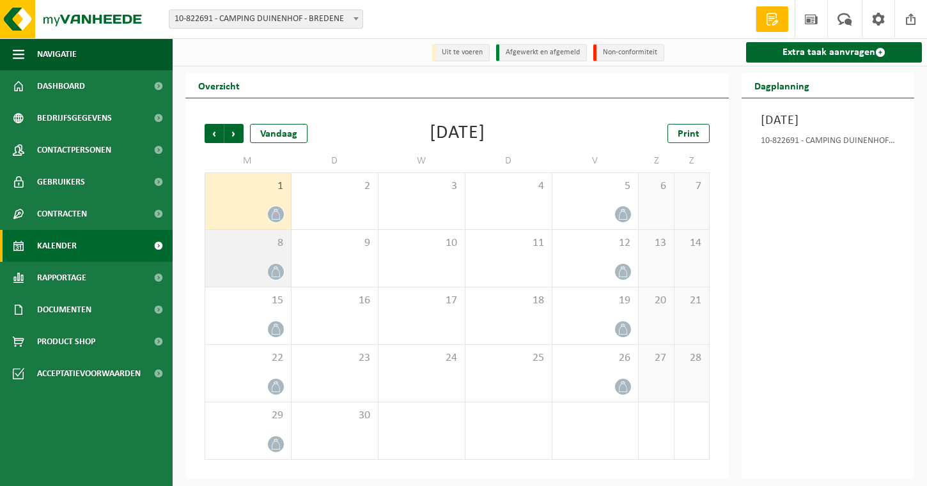
click at [246, 275] on div at bounding box center [248, 271] width 73 height 17
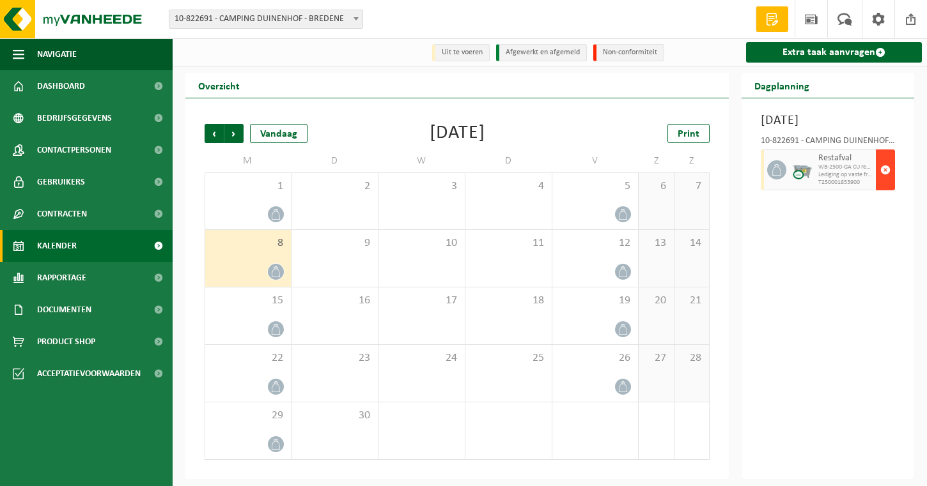
click at [886, 183] on span "button" at bounding box center [885, 170] width 10 height 26
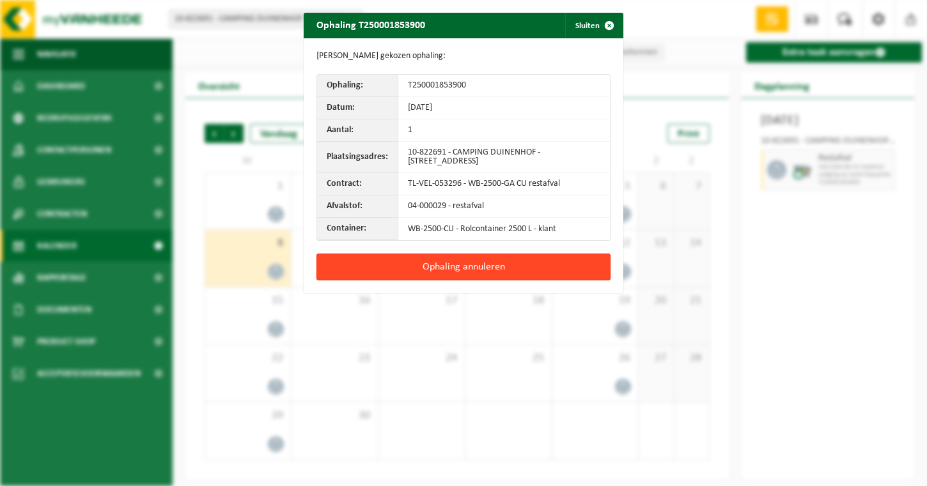
click at [578, 268] on button "Ophaling annuleren" at bounding box center [463, 267] width 294 height 27
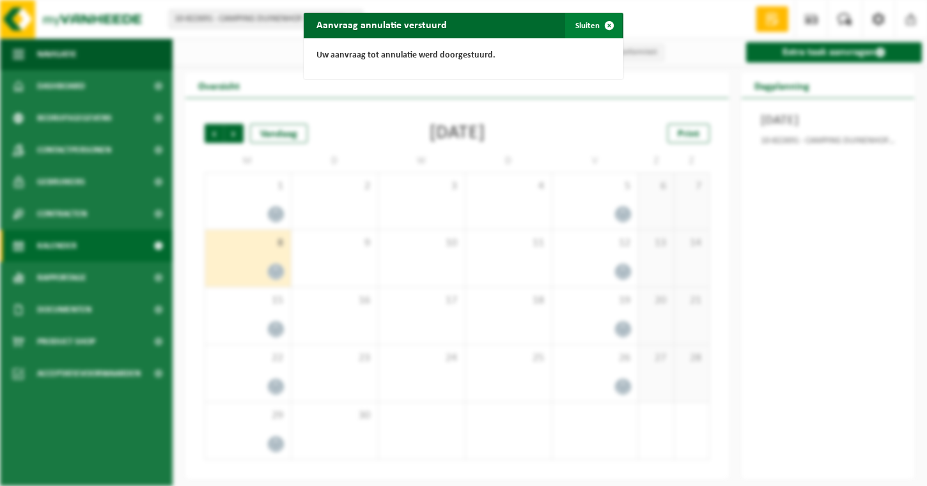
click at [594, 26] on button "Sluiten" at bounding box center [593, 26] width 57 height 26
